Goal: Information Seeking & Learning: Learn about a topic

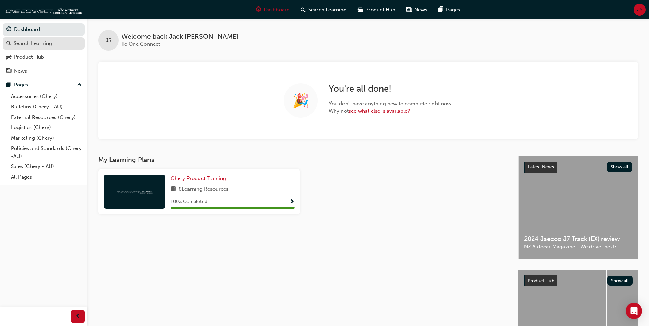
click at [34, 43] on div "Search Learning" at bounding box center [33, 44] width 38 height 8
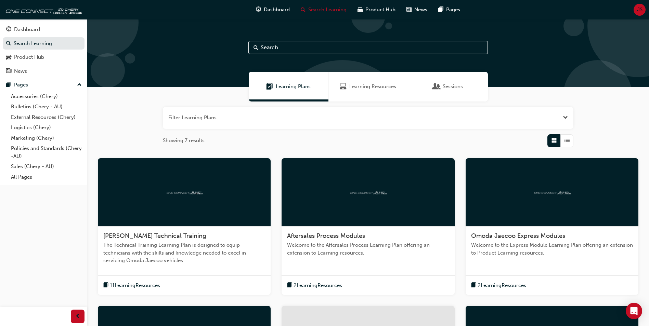
click at [387, 91] on div "Learning Resources" at bounding box center [368, 87] width 80 height 30
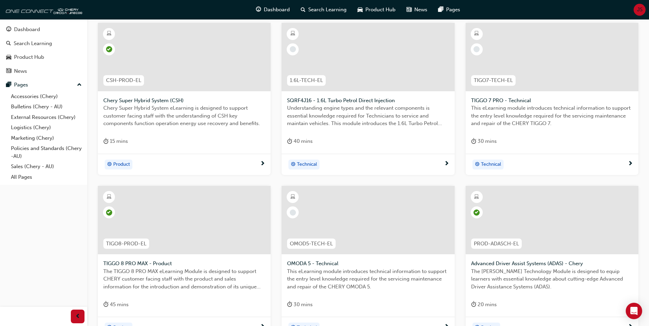
scroll to position [232, 0]
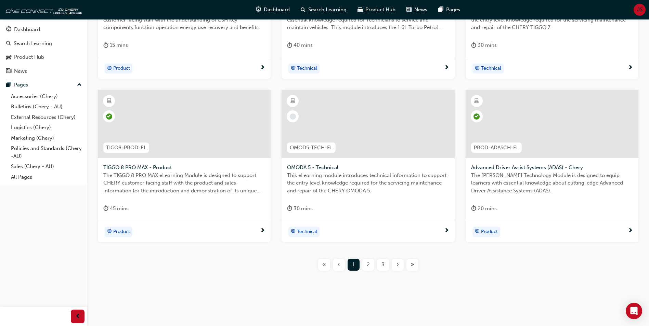
click at [368, 269] on div "2" at bounding box center [368, 265] width 12 height 12
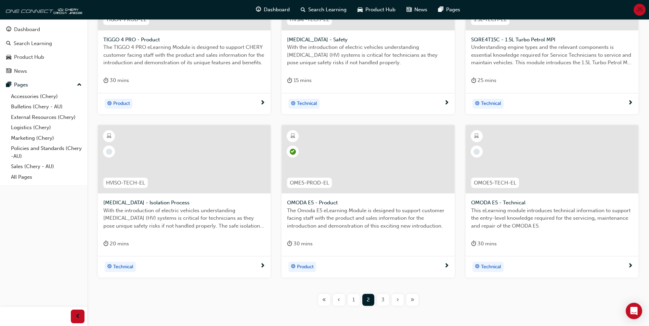
scroll to position [232, 0]
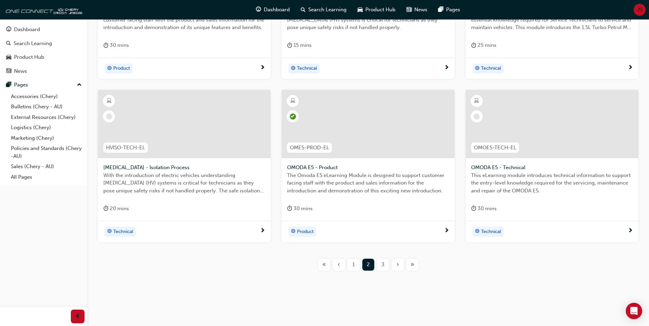
click at [385, 263] on div "3" at bounding box center [383, 265] width 12 height 12
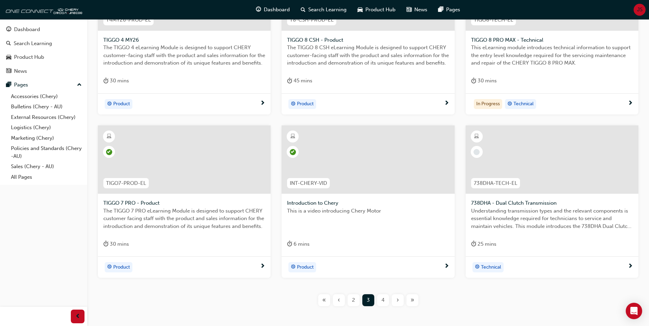
scroll to position [197, 0]
click at [378, 299] on div "4" at bounding box center [383, 299] width 12 height 12
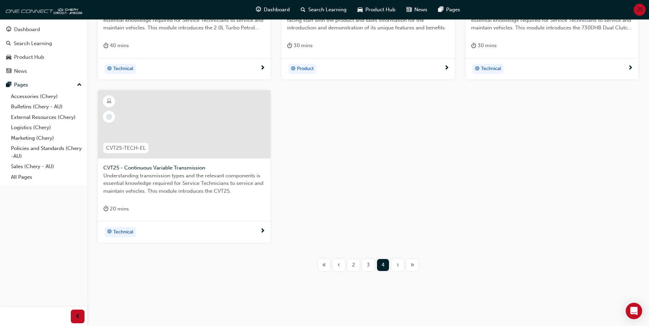
scroll to position [232, 0]
click at [352, 263] on span "2" at bounding box center [353, 265] width 3 height 8
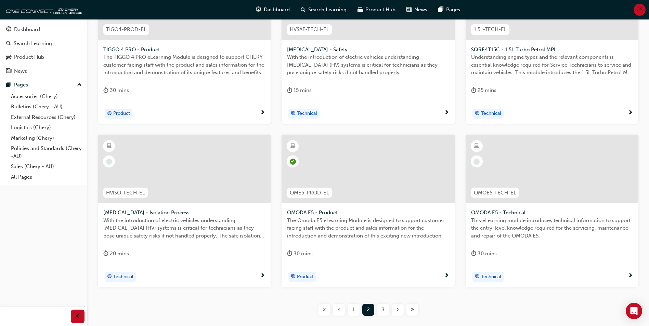
scroll to position [197, 0]
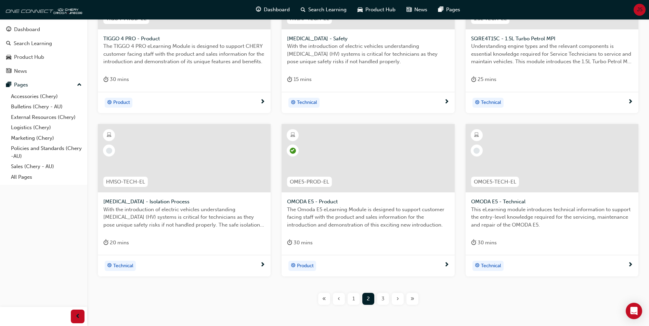
click at [380, 300] on div "3" at bounding box center [383, 299] width 12 height 12
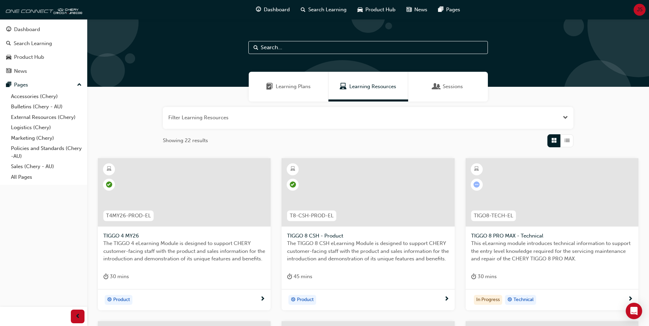
click at [309, 96] on div "Learning Plans" at bounding box center [289, 87] width 80 height 30
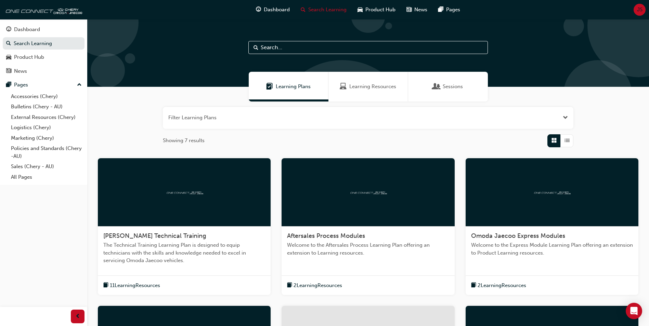
scroll to position [171, 0]
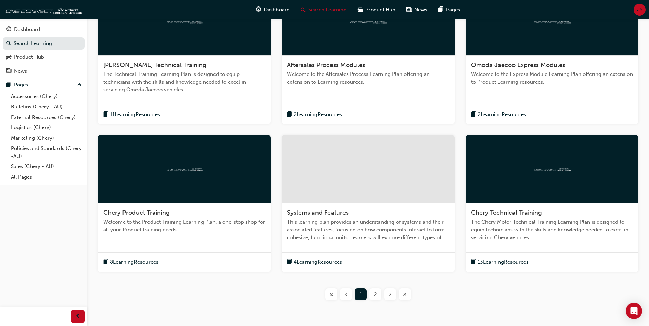
click at [207, 178] on div at bounding box center [184, 169] width 173 height 68
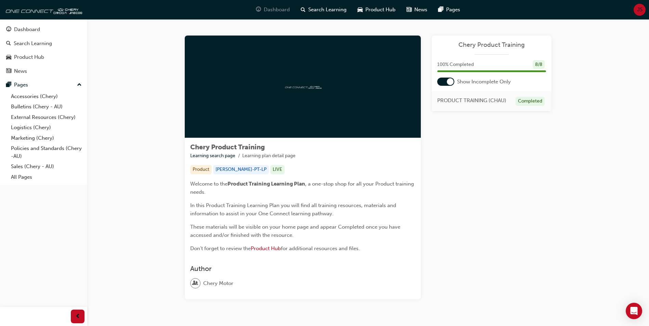
click at [280, 7] on span "Dashboard" at bounding box center [277, 10] width 26 height 8
